Goal: Task Accomplishment & Management: Complete application form

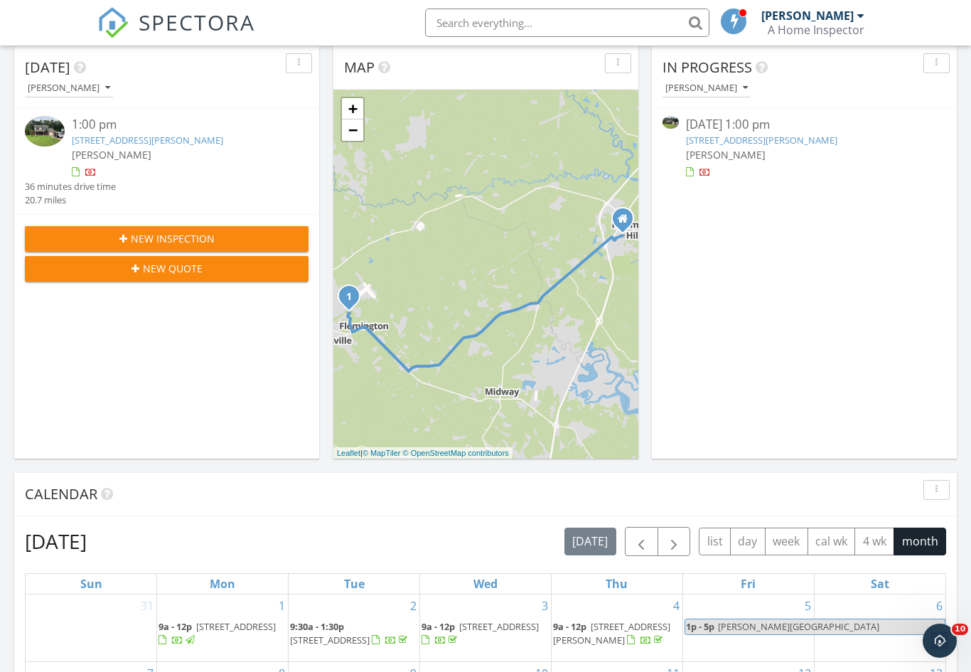
scroll to position [99, 0]
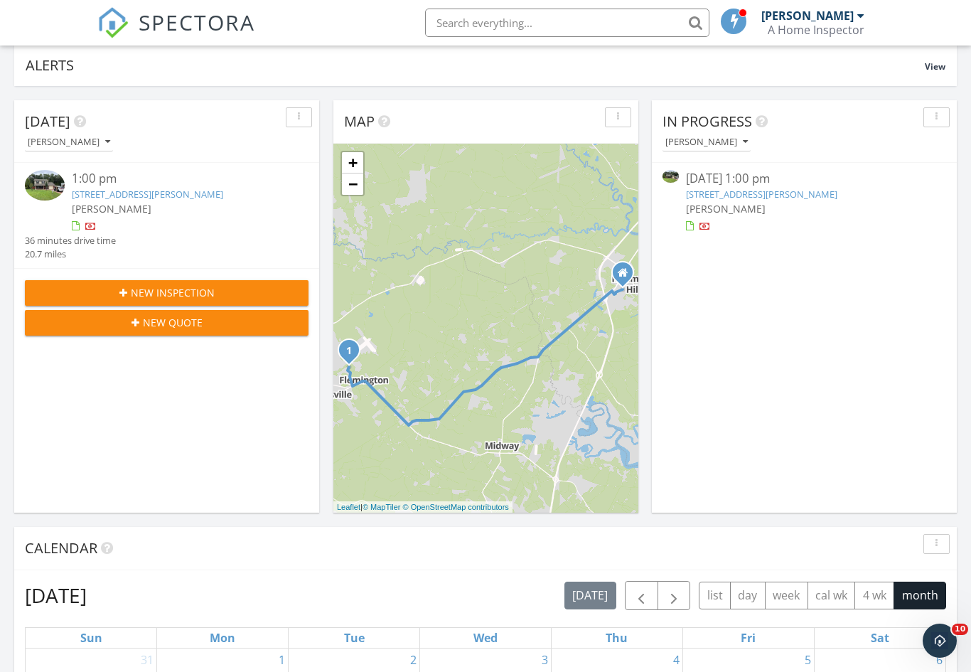
click at [80, 292] on div "New Inspection" at bounding box center [166, 292] width 261 height 15
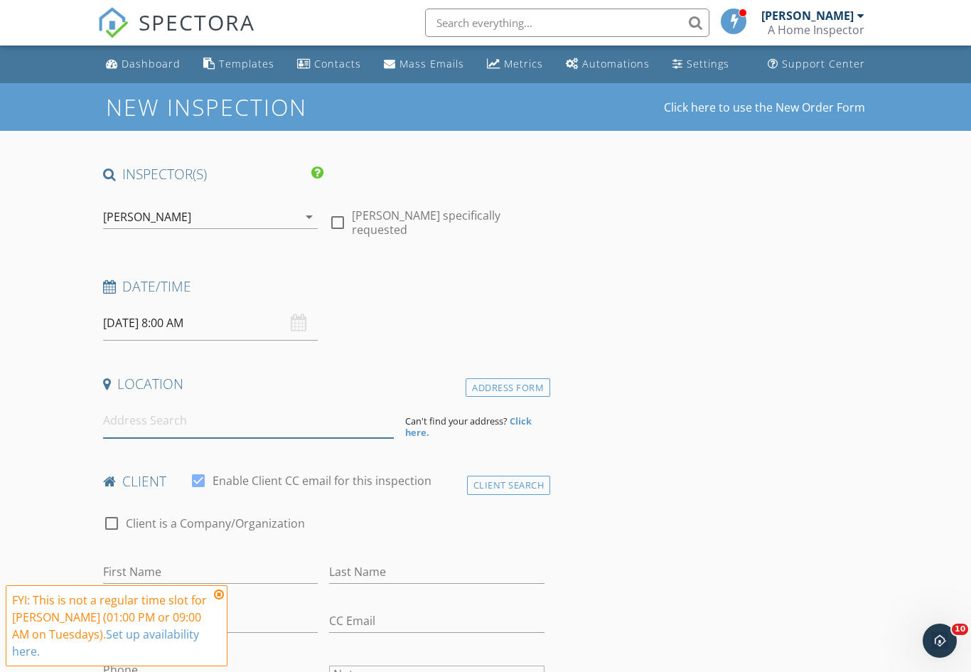
click at [106, 414] on input at bounding box center [248, 420] width 291 height 35
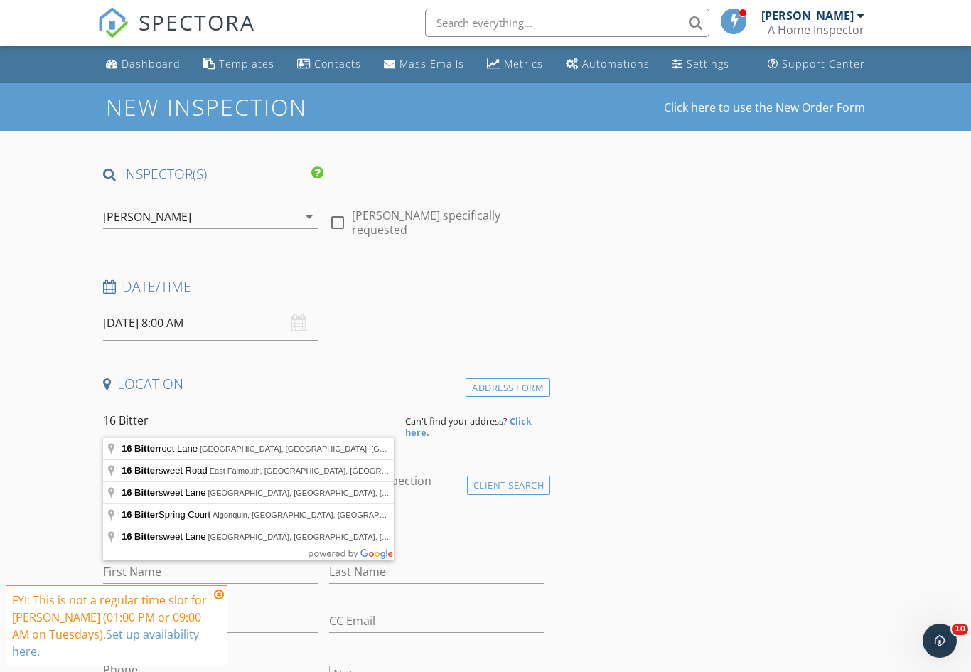
type input "16 Bitterroot Lane, Savannah, GA, USA"
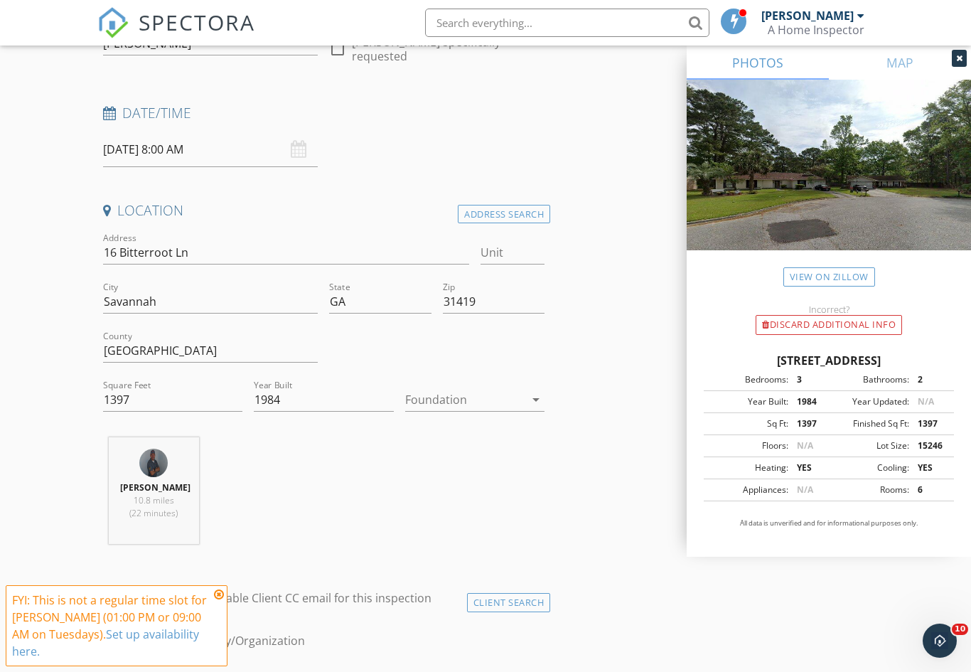
scroll to position [92, 0]
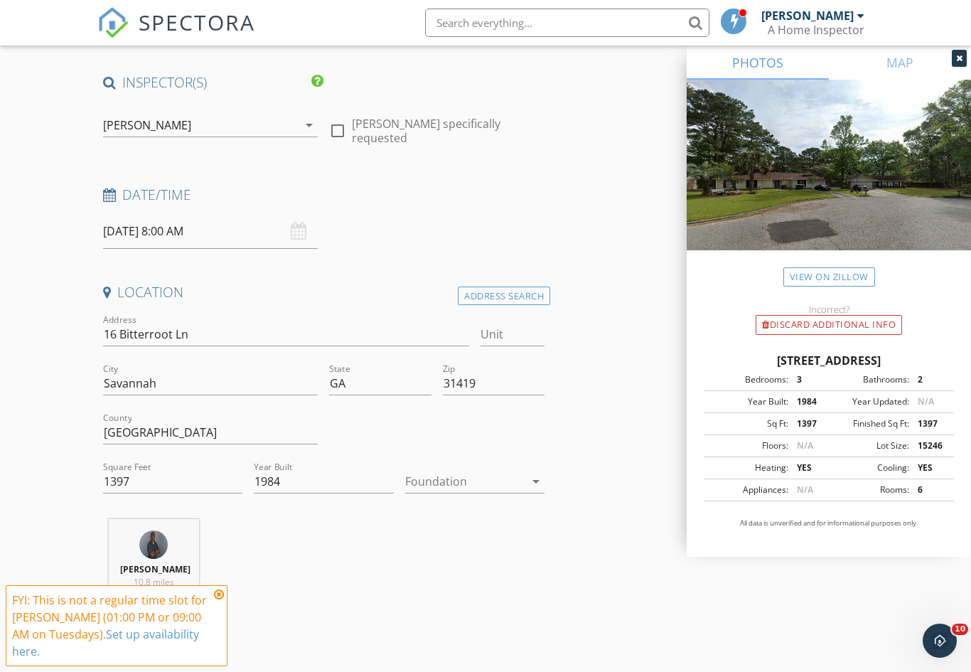
click at [127, 220] on input "09/30/2025 8:00 AM" at bounding box center [210, 231] width 215 height 35
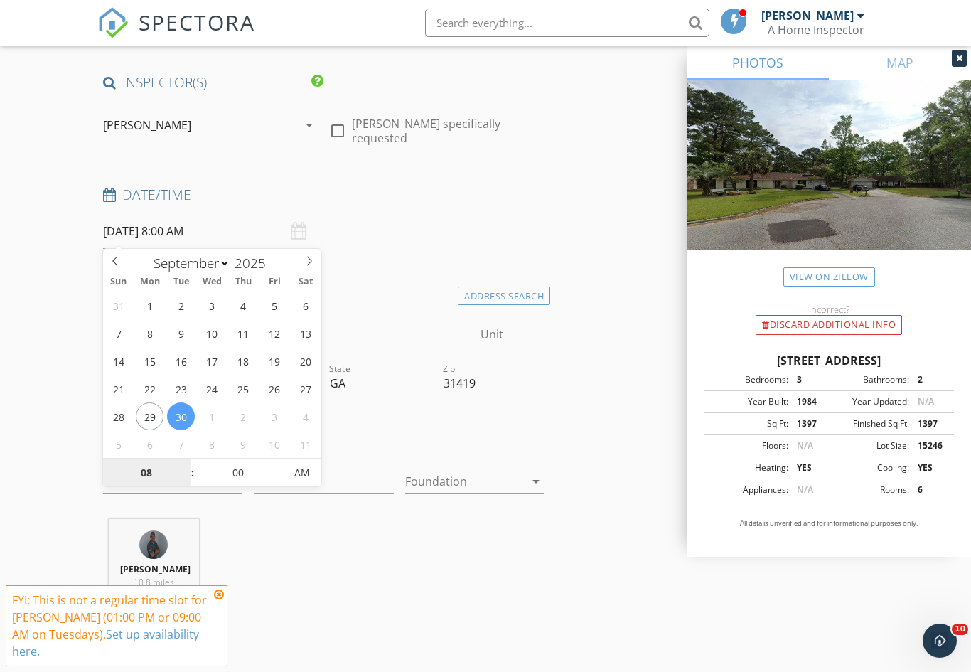
select select "9"
type input "10/01/2025 8:00 AM"
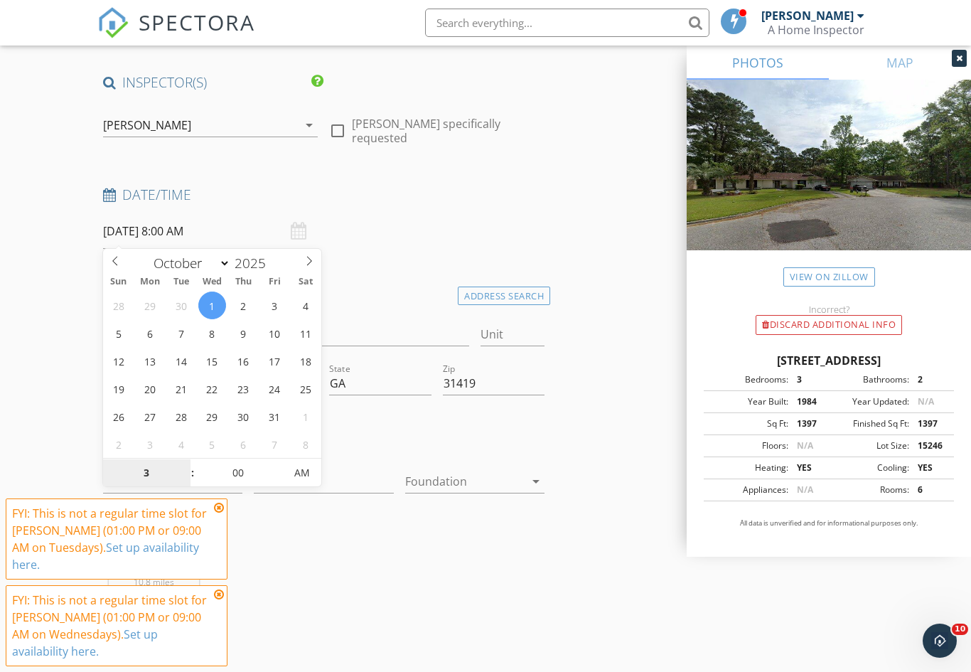
type input "03"
type input "[DATE] 3:00 PM"
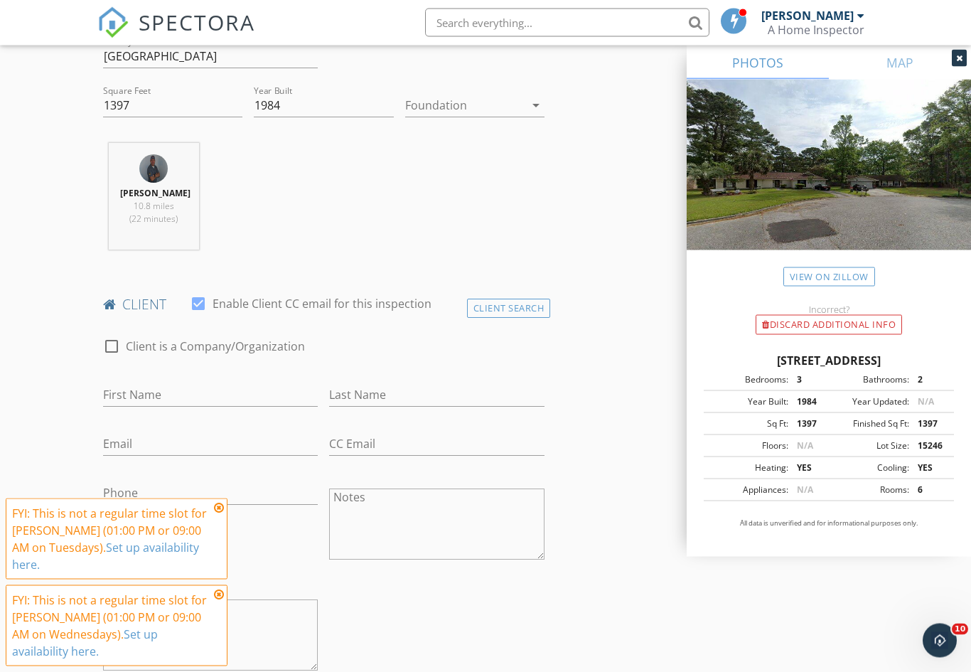
scroll to position [484, 0]
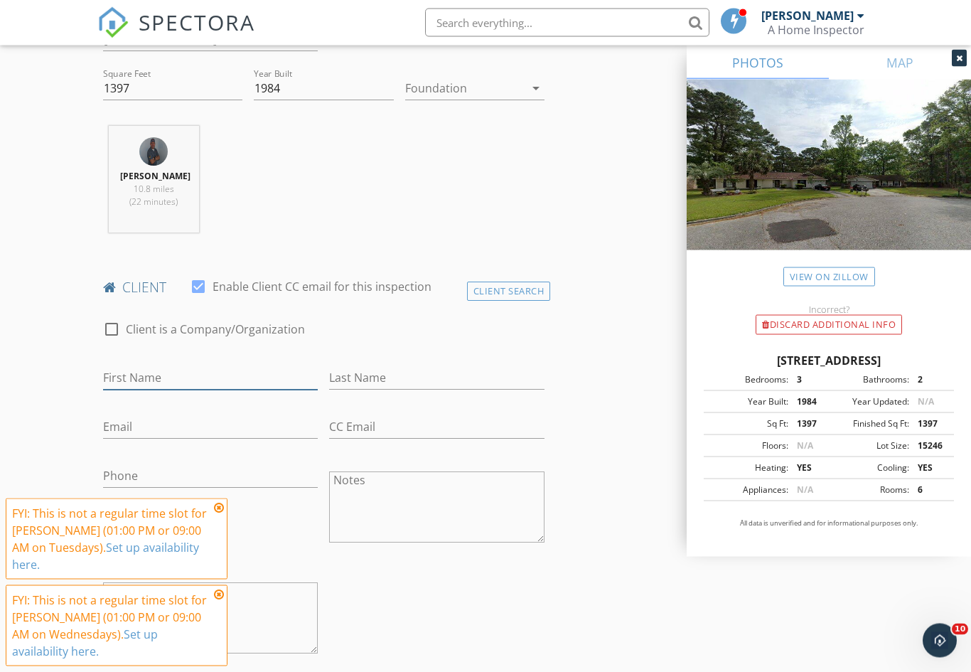
click at [114, 367] on input "First Name" at bounding box center [210, 378] width 215 height 23
type input "Mark"
click at [413, 367] on input "Last Name" at bounding box center [436, 378] width 215 height 23
type input "[PERSON_NAME]"
click at [240, 427] on input "Email" at bounding box center [210, 427] width 215 height 23
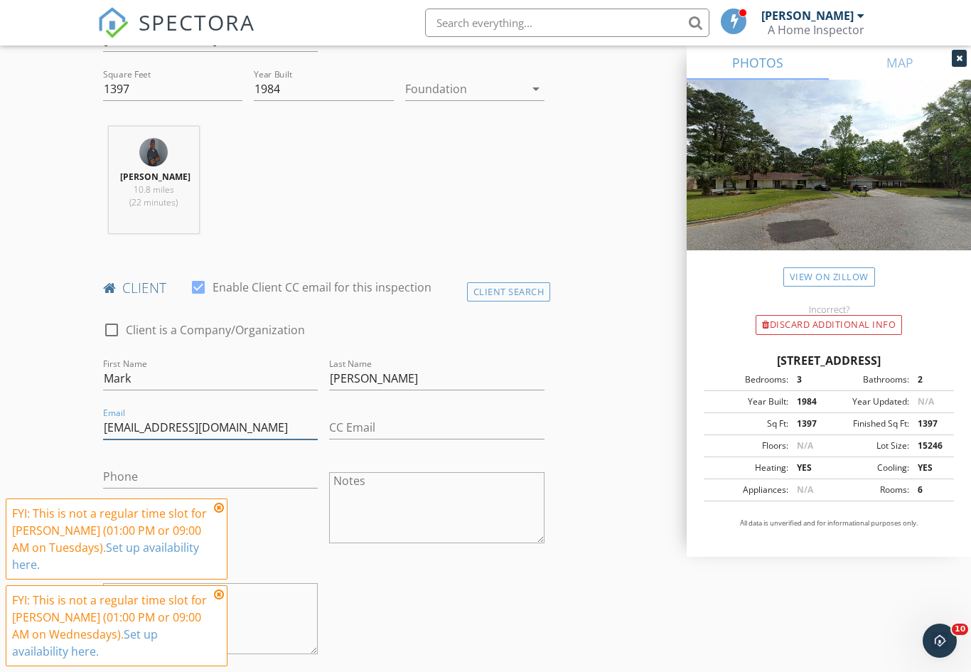
type input "[EMAIL_ADDRESS][DOMAIN_NAME]"
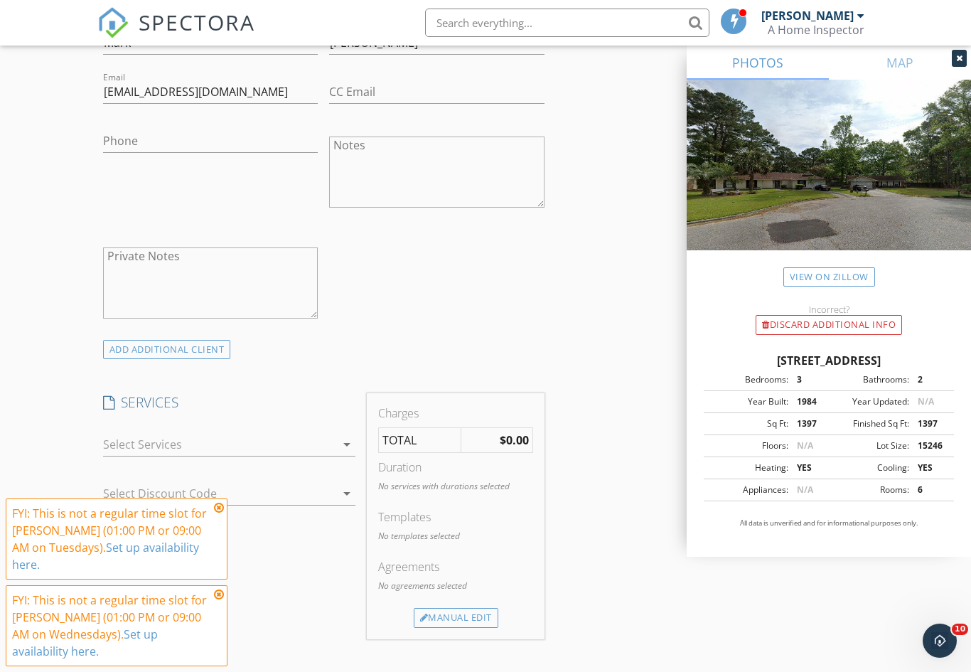
scroll to position [853, 0]
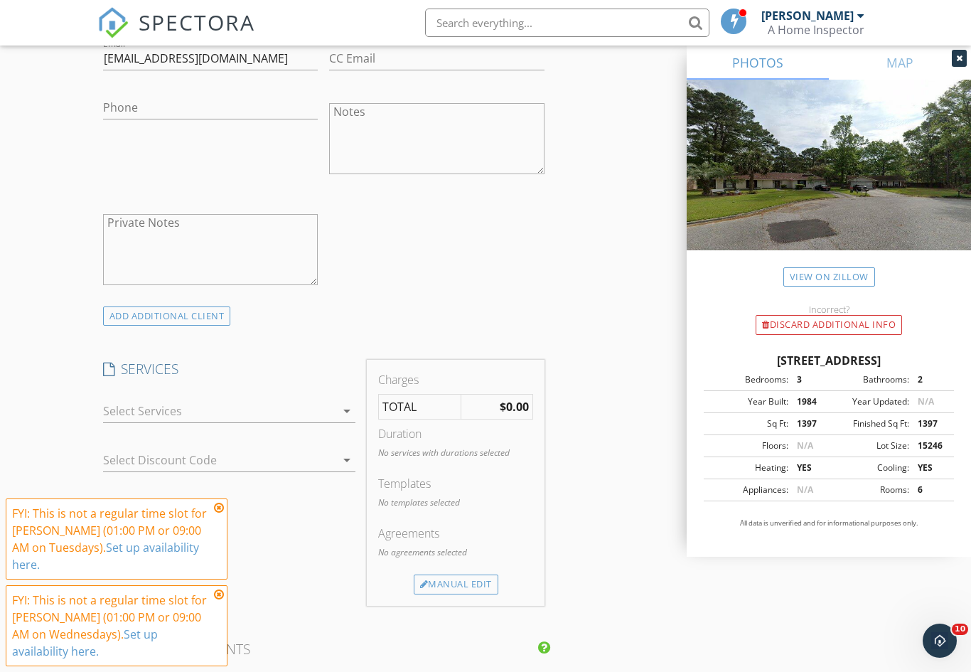
click at [295, 407] on div at bounding box center [219, 411] width 233 height 23
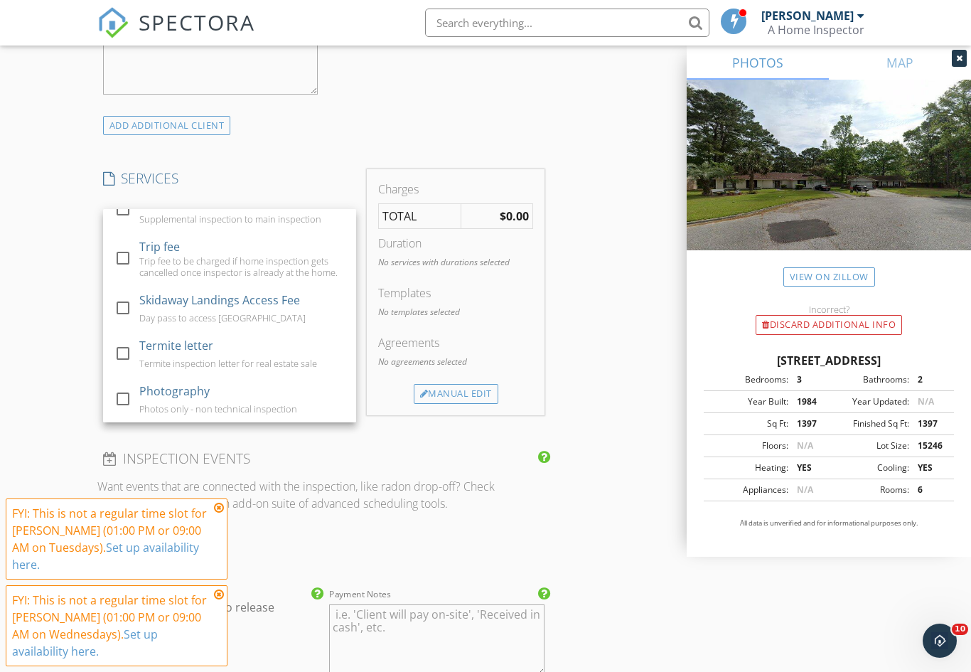
scroll to position [326, 0]
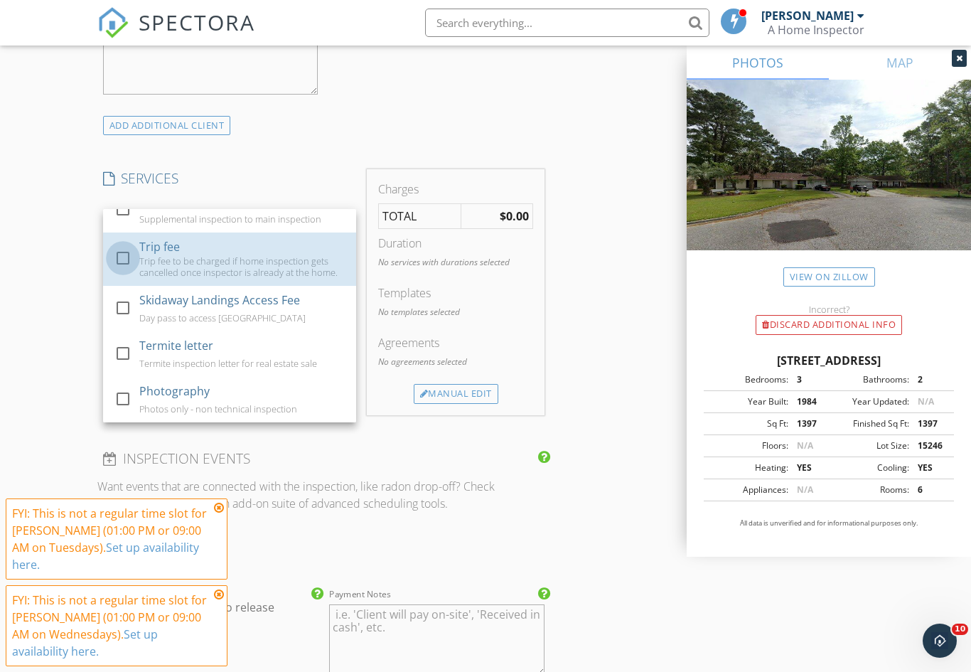
click at [122, 253] on div at bounding box center [123, 258] width 24 height 24
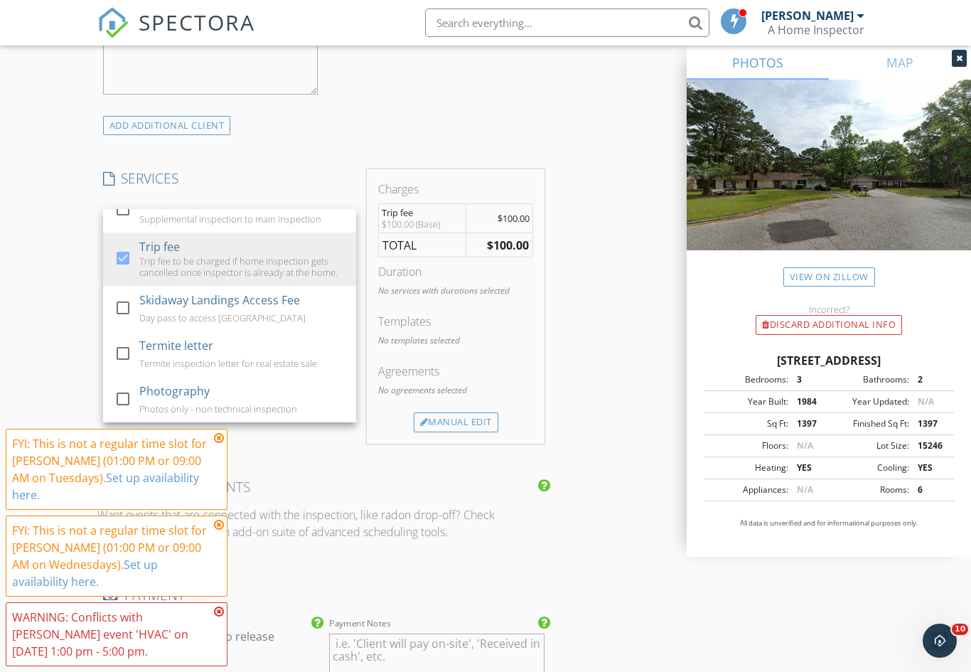
click at [218, 444] on icon at bounding box center [219, 437] width 10 height 11
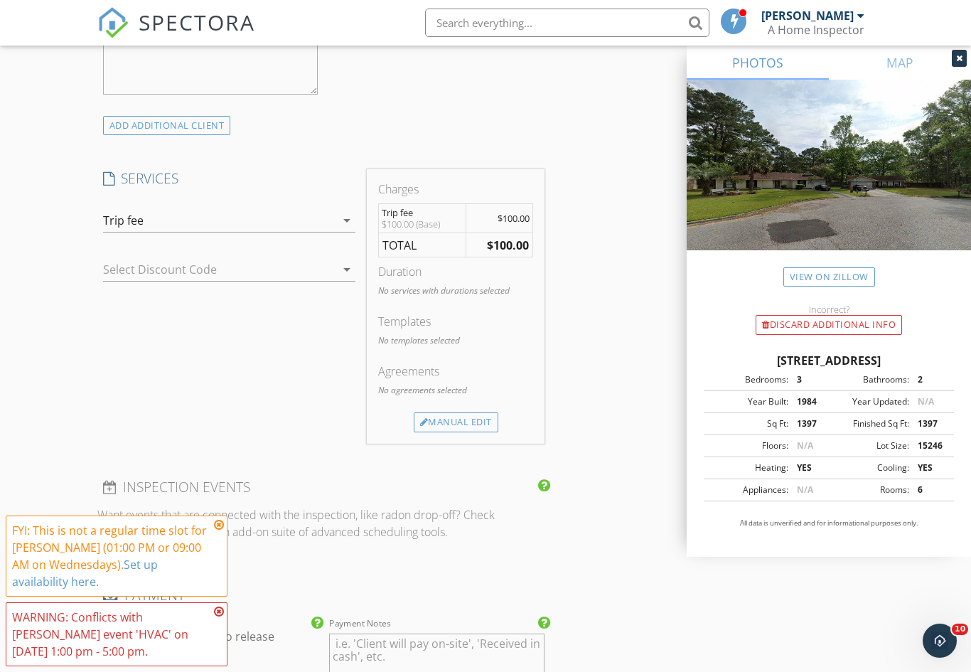
click at [218, 530] on icon at bounding box center [219, 524] width 10 height 11
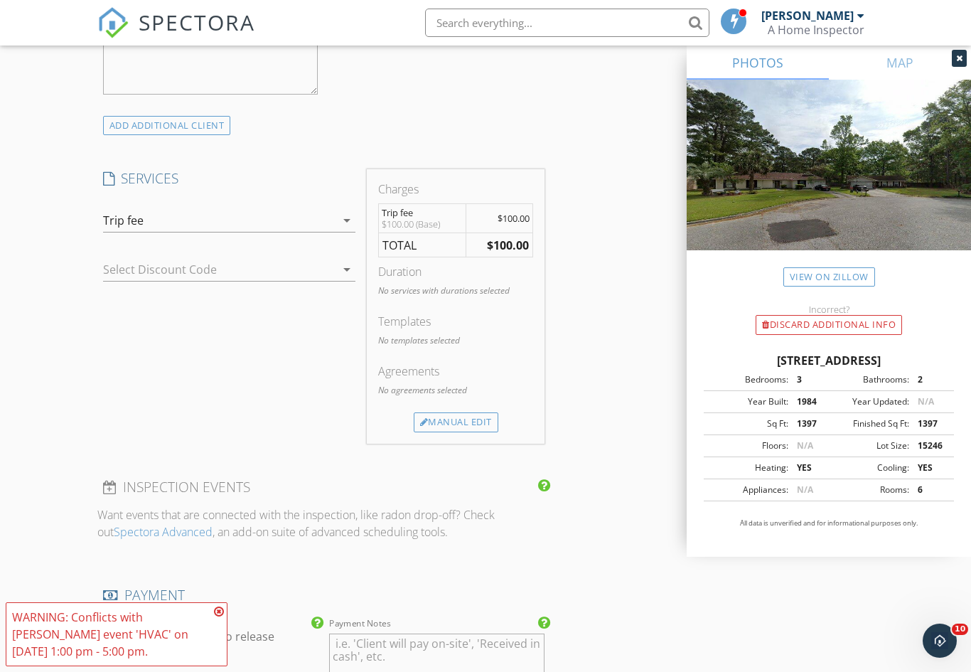
click at [230, 644] on label "Require payment to release report(s)" at bounding box center [222, 643] width 193 height 28
checkbox input "false"
click at [218, 617] on icon at bounding box center [219, 611] width 10 height 11
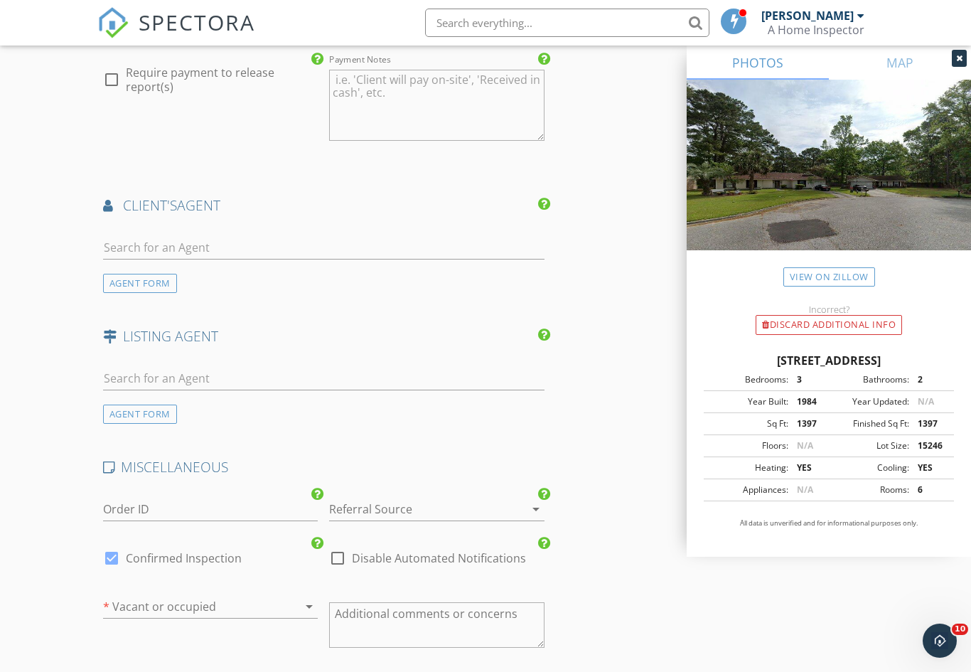
scroll to position [1674, 0]
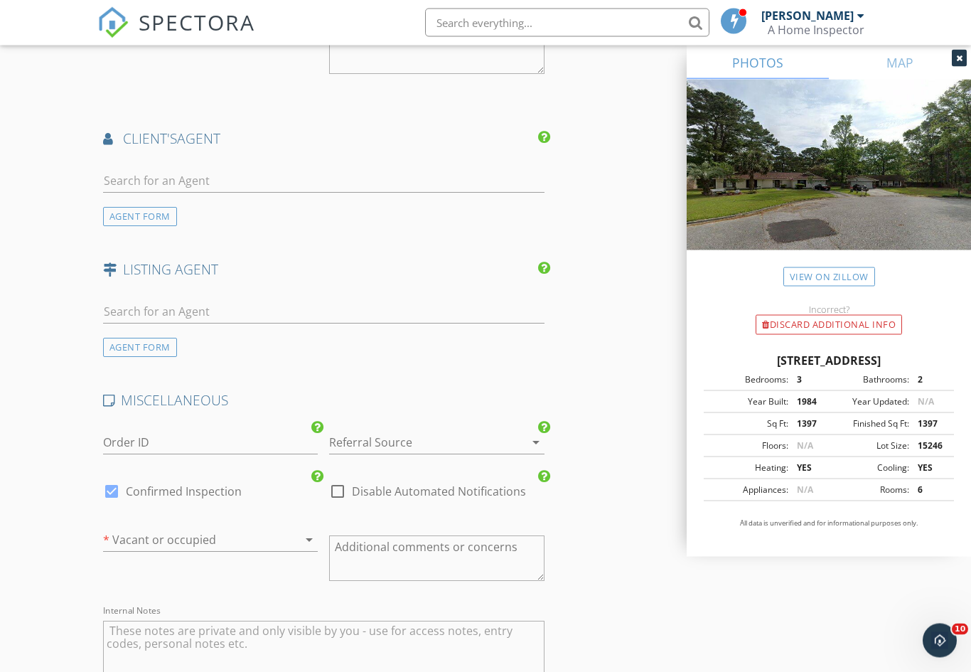
click at [490, 448] on div at bounding box center [417, 443] width 176 height 23
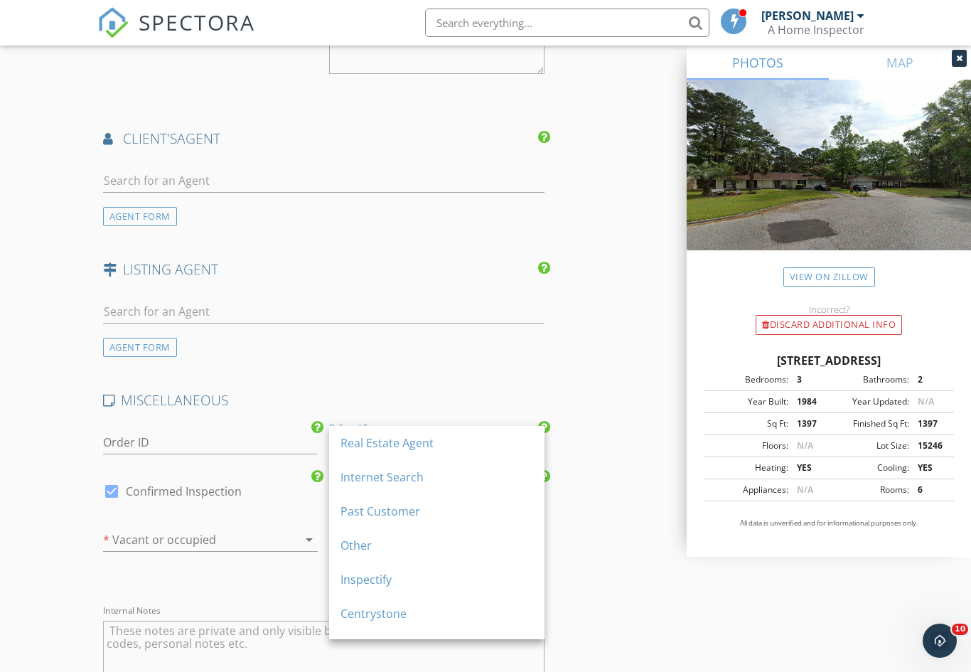
click at [455, 582] on div "Inspectify" at bounding box center [437, 579] width 193 height 17
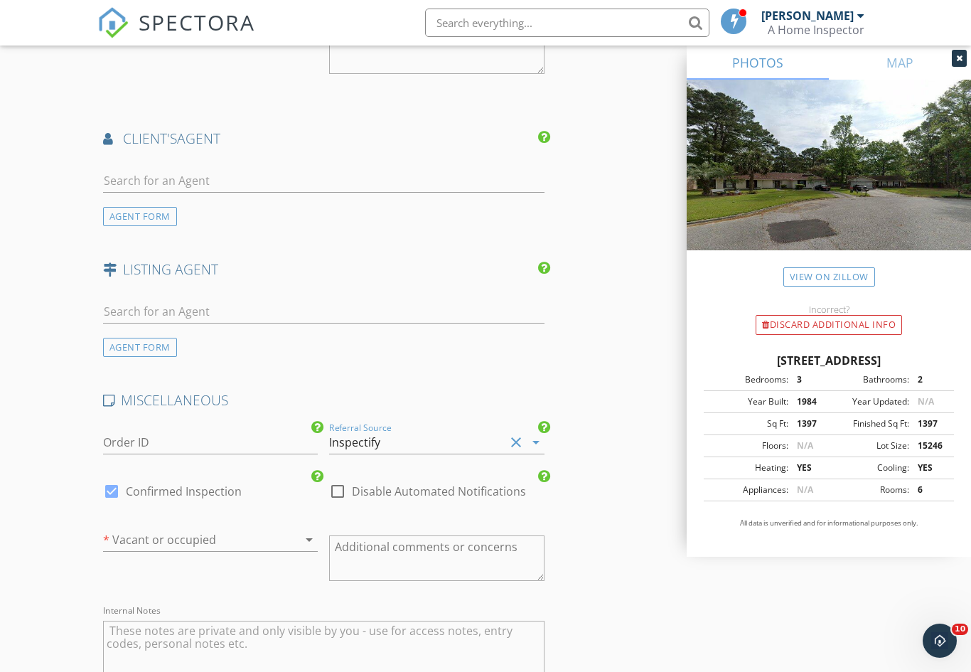
click at [245, 540] on div at bounding box center [191, 539] width 176 height 23
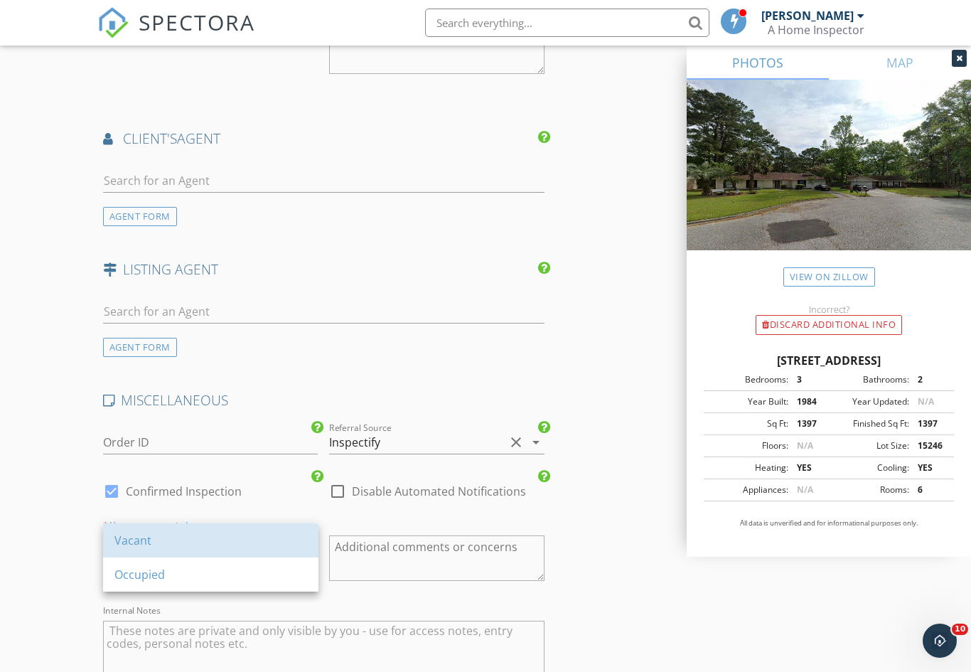
click at [232, 540] on div "Vacant" at bounding box center [210, 540] width 193 height 17
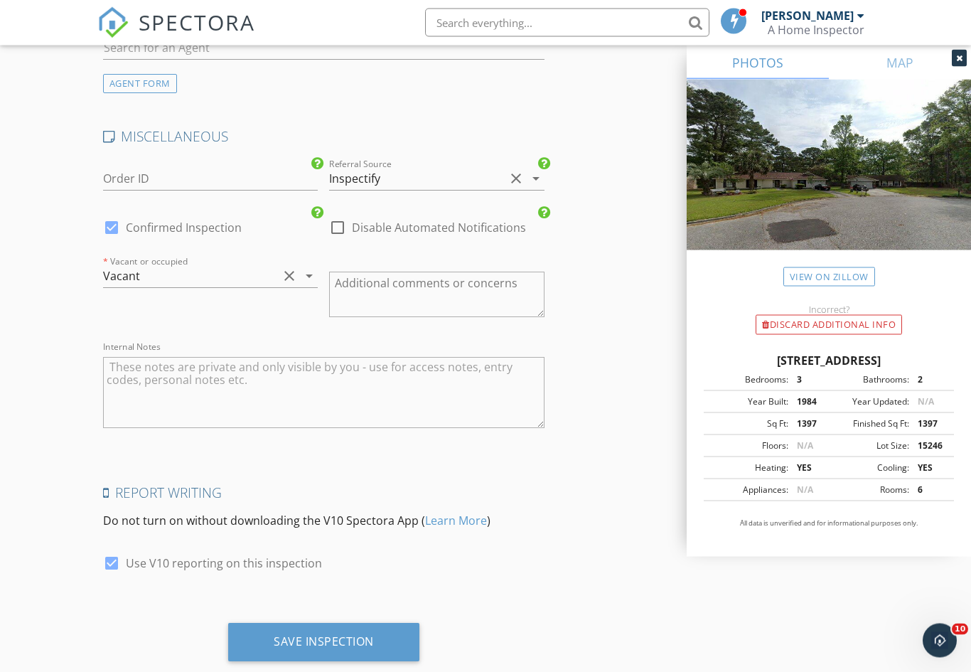
scroll to position [1941, 0]
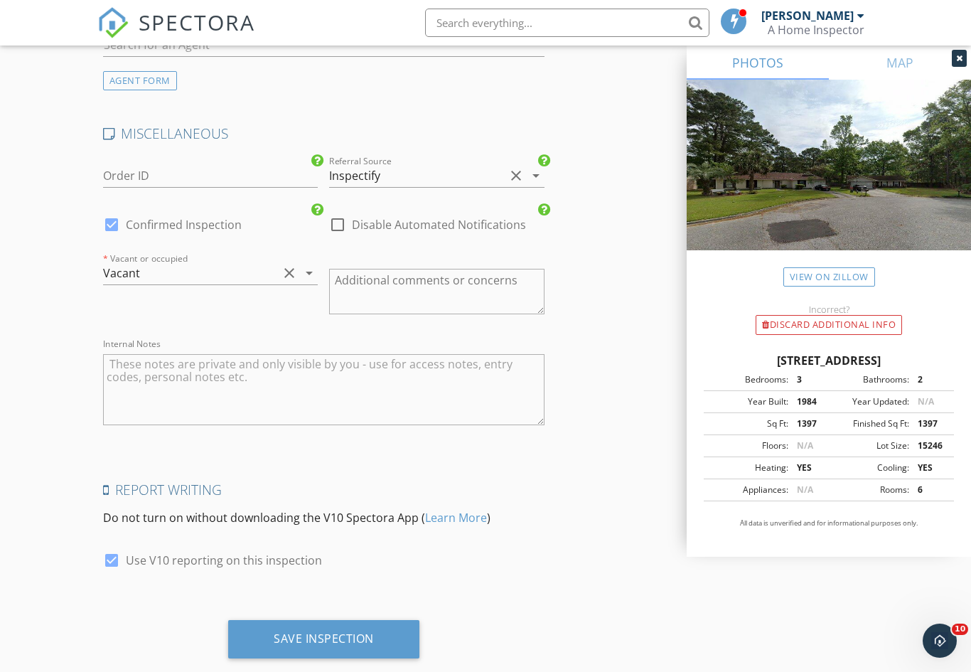
click at [380, 647] on div "Save Inspection" at bounding box center [323, 639] width 191 height 38
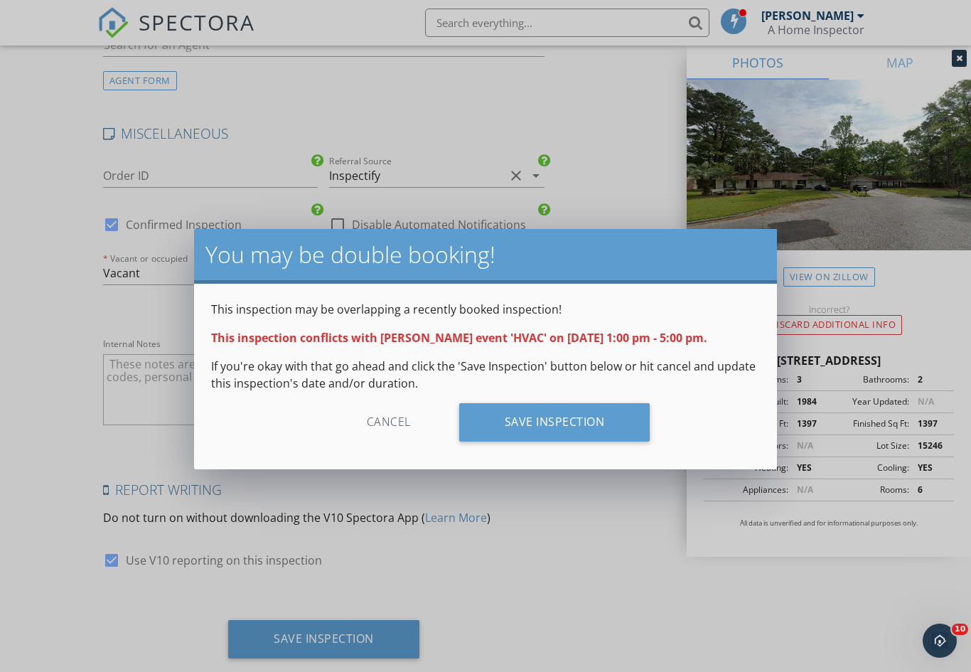
click at [588, 429] on div "Save Inspection" at bounding box center [554, 422] width 191 height 38
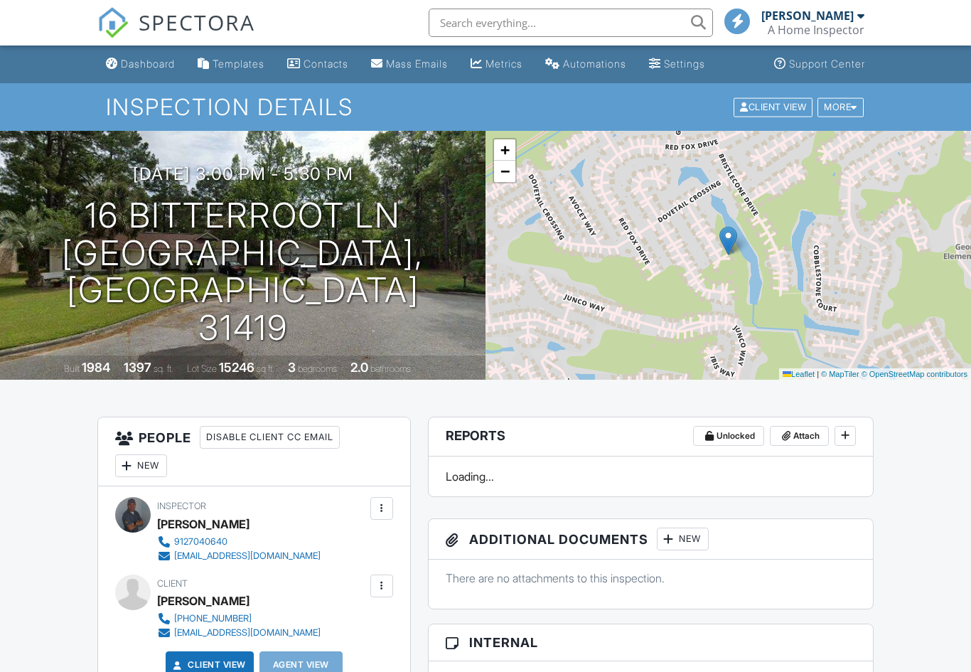
click at [134, 69] on div "Dashboard" at bounding box center [148, 64] width 54 height 12
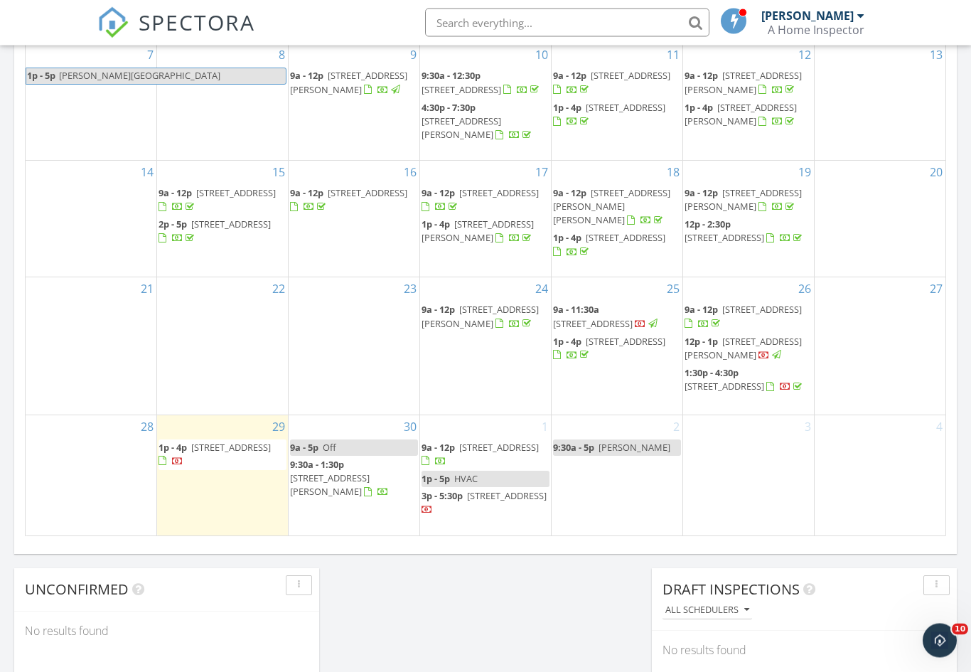
scroll to position [769, 0]
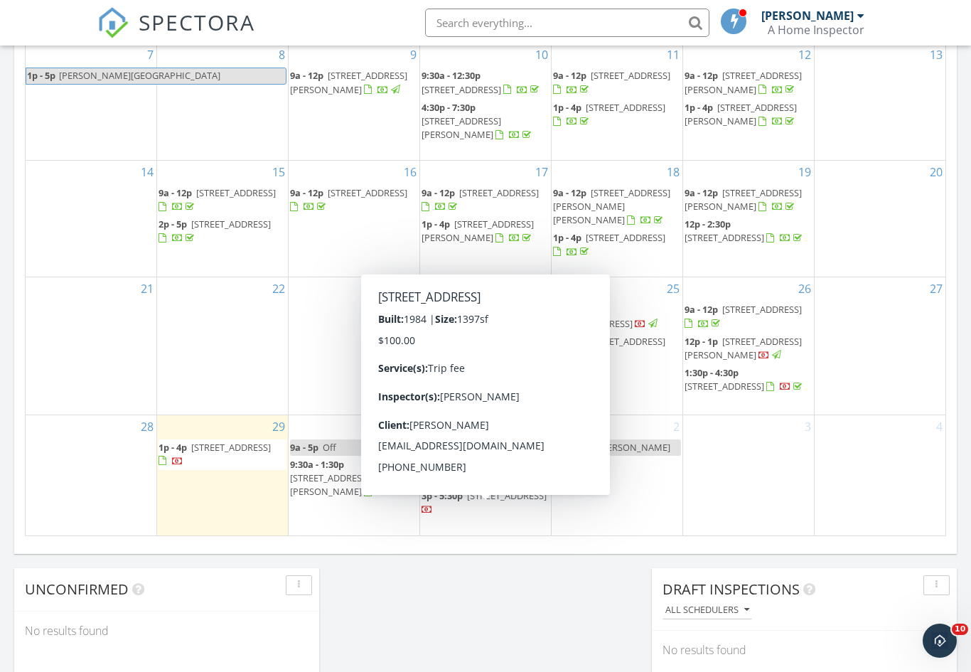
click at [641, 498] on div "2 9:30a - 5p Katie" at bounding box center [617, 475] width 131 height 120
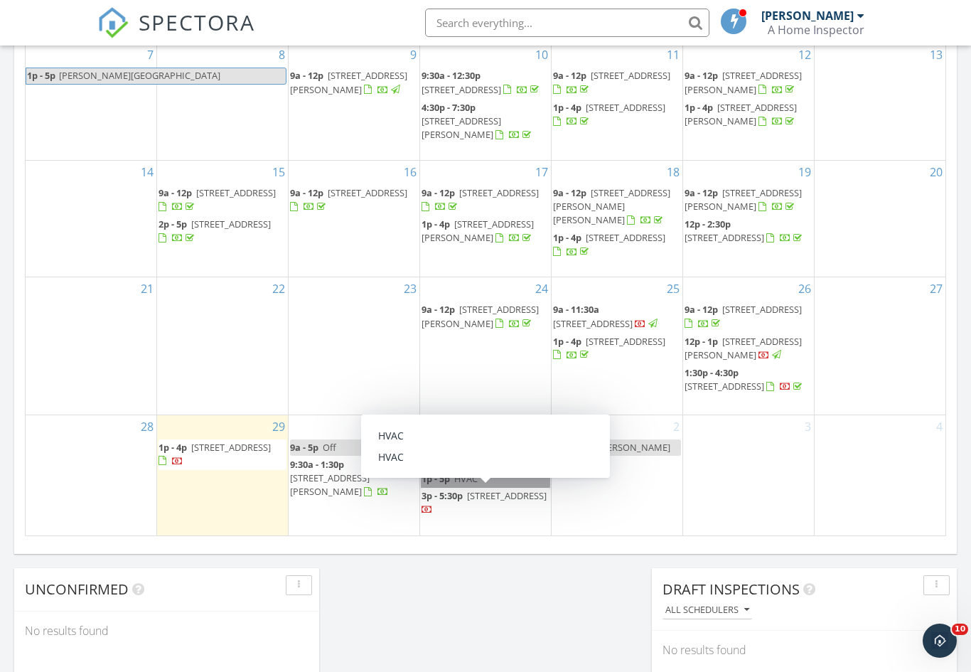
click at [505, 487] on link "1p - 5p HVAC" at bounding box center [486, 479] width 128 height 16
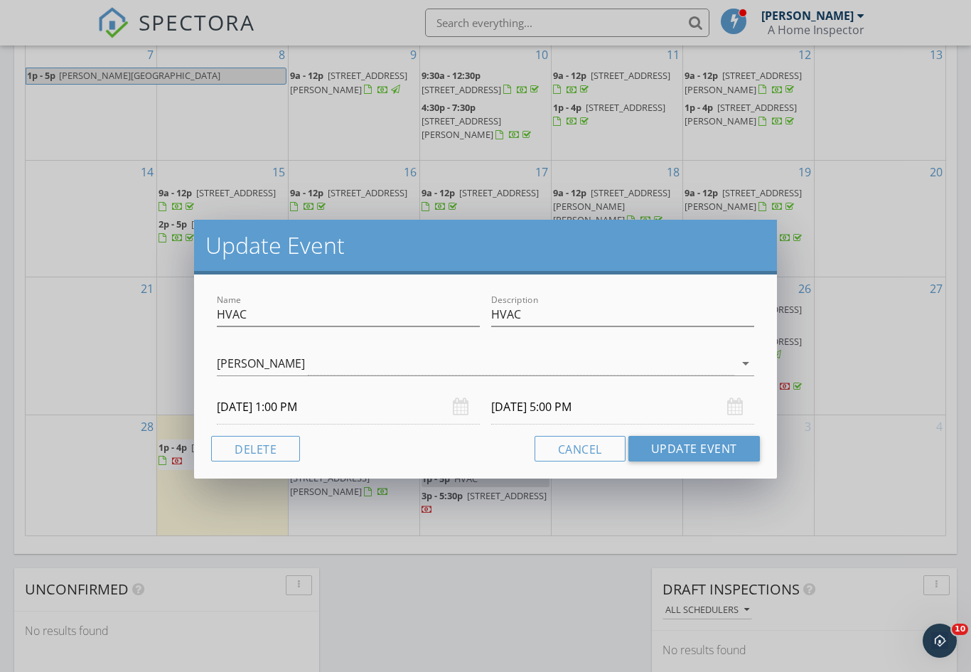
click at [232, 446] on button "Delete" at bounding box center [255, 449] width 89 height 26
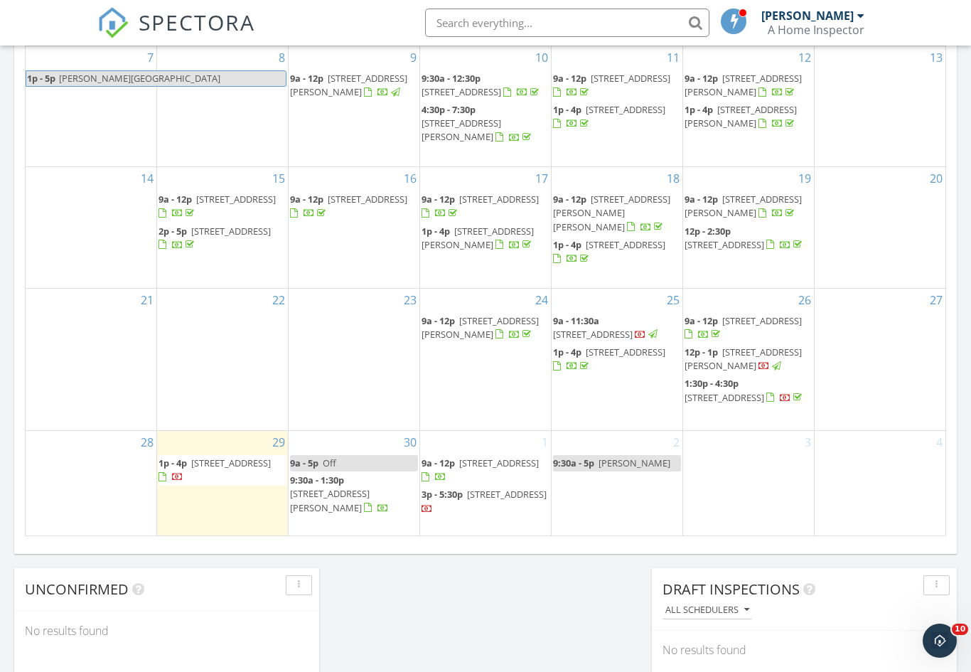
click at [902, 456] on div at bounding box center [880, 465] width 131 height 23
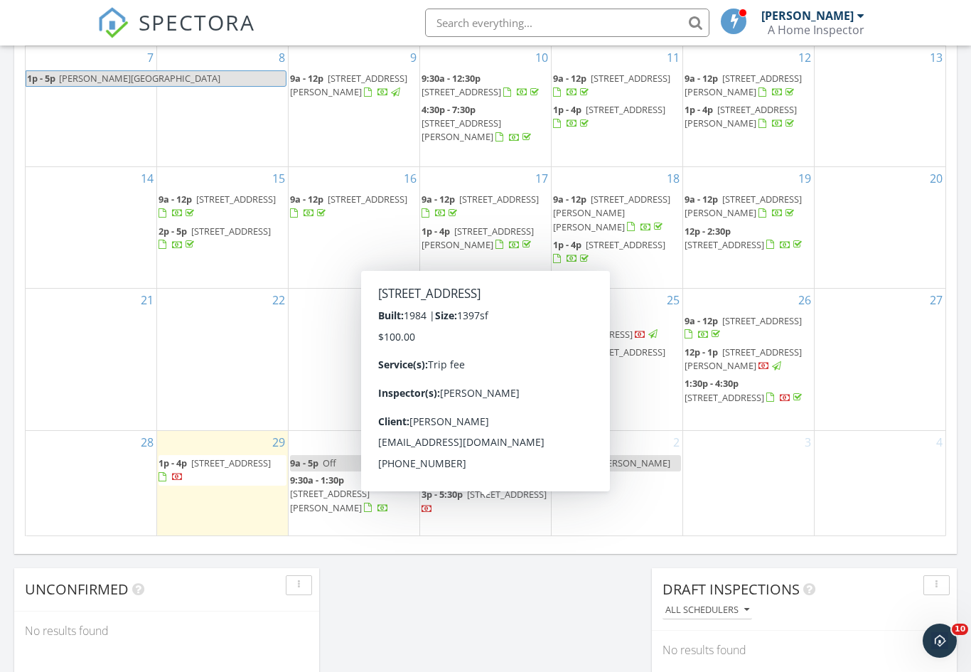
click at [491, 501] on span "16 Bitterroot Ln, Savannah 31419" at bounding box center [507, 494] width 80 height 13
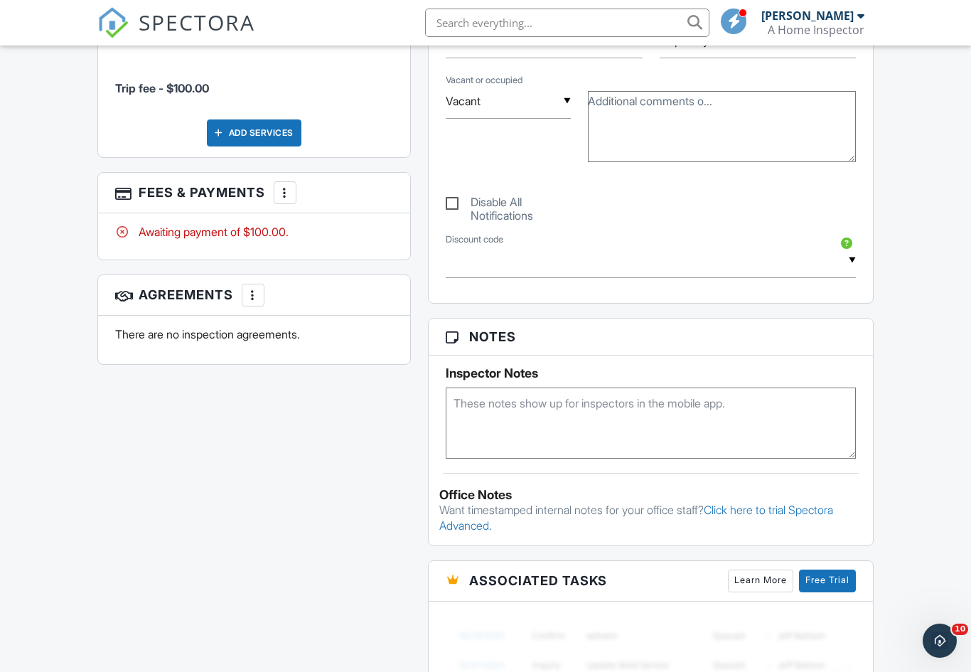
scroll to position [648, 0]
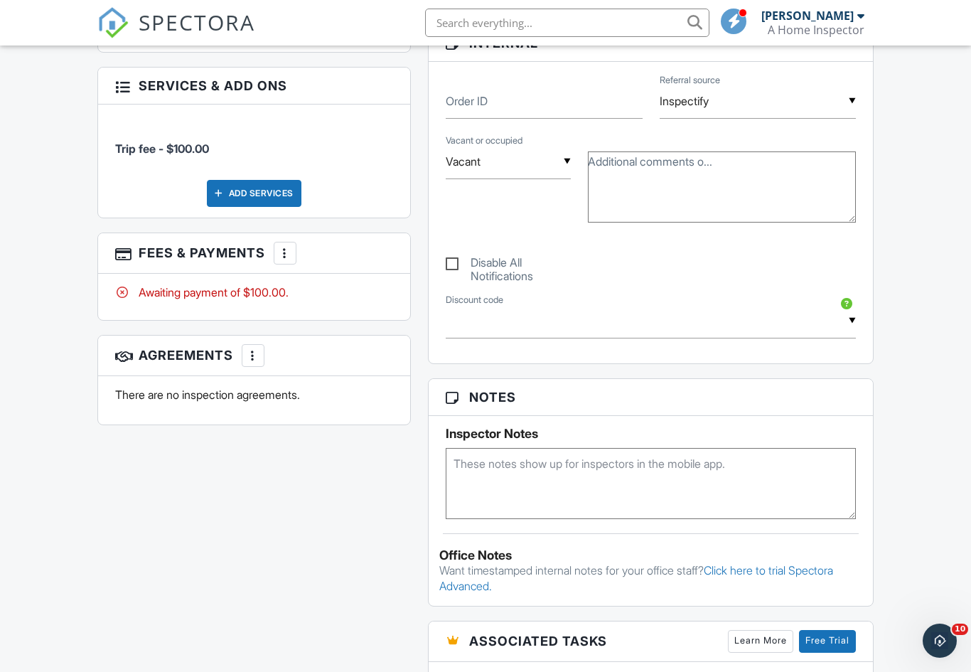
click at [454, 269] on label "Disable All Notifications" at bounding box center [508, 265] width 125 height 18
click at [454, 262] on input "Disable All Notifications" at bounding box center [450, 256] width 9 height 9
checkbox input "true"
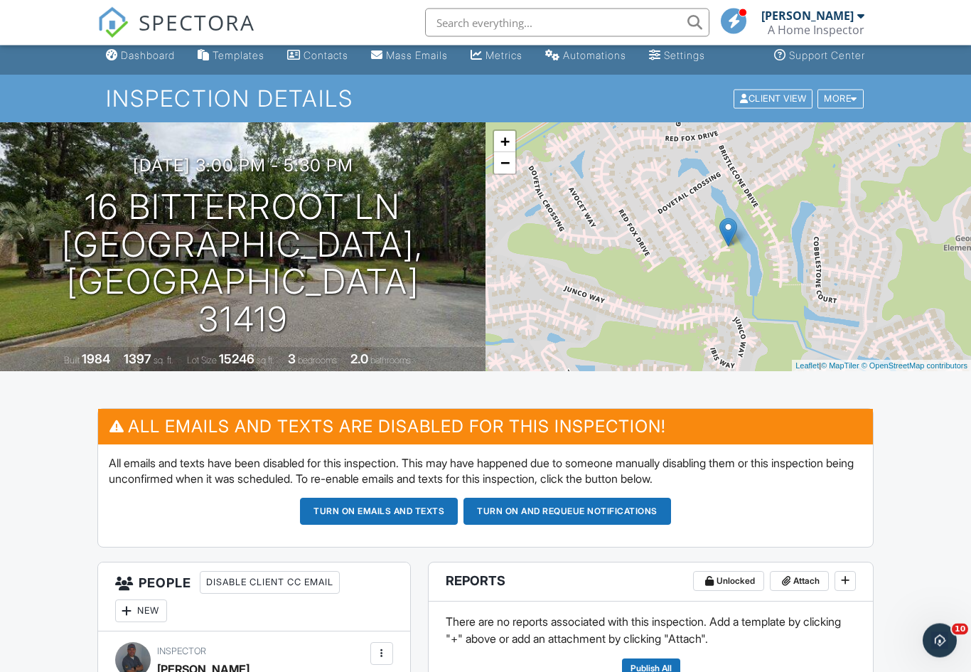
scroll to position [0, 0]
